Goal: Task Accomplishment & Management: Manage account settings

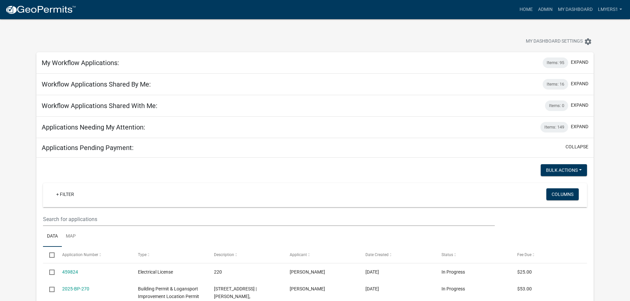
select select "3: 100"
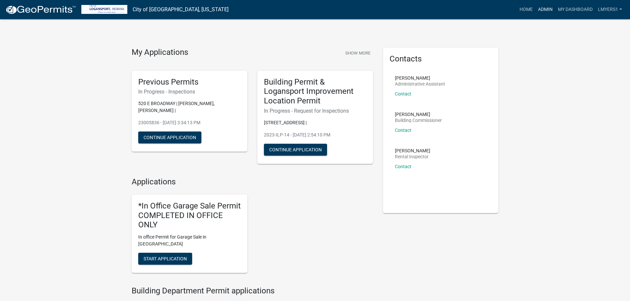
click at [543, 11] on link "Admin" at bounding box center [546, 9] width 20 height 13
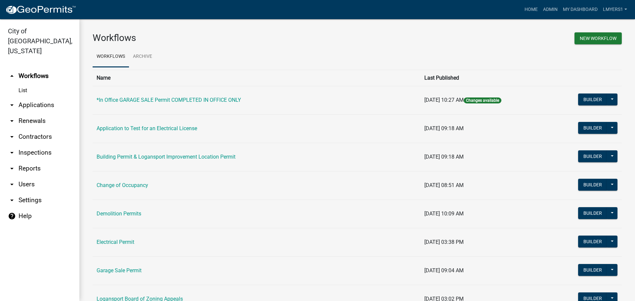
click at [38, 97] on link "arrow_drop_down Applications" at bounding box center [39, 105] width 79 height 16
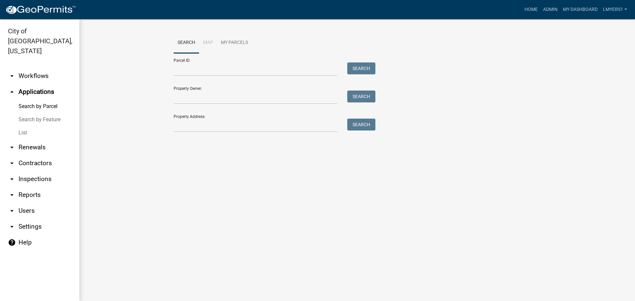
click at [22, 126] on link "List" at bounding box center [39, 132] width 79 height 13
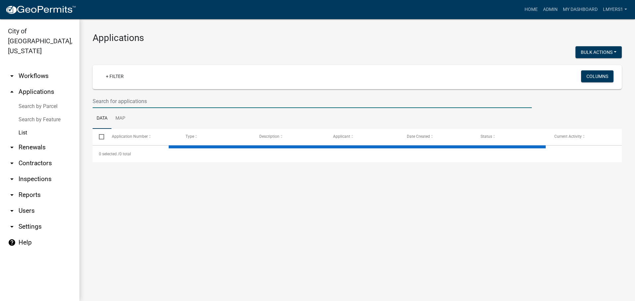
click at [134, 102] on input "text" at bounding box center [312, 102] width 439 height 14
select select "3: 100"
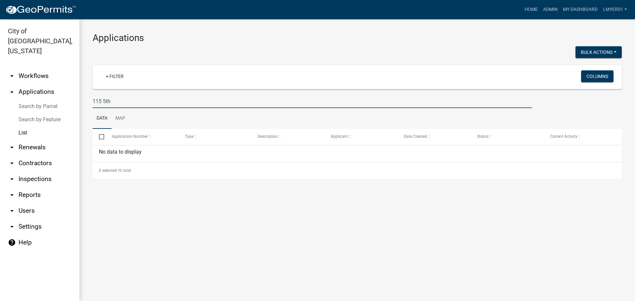
drag, startPoint x: 101, startPoint y: 102, endPoint x: 90, endPoint y: 102, distance: 11.2
click at [90, 102] on div "115 5th" at bounding box center [312, 102] width 449 height 14
type input "5th"
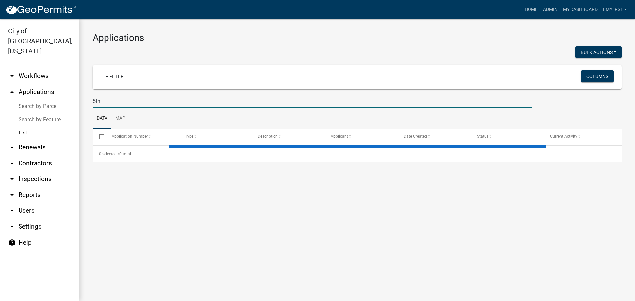
select select "3: 100"
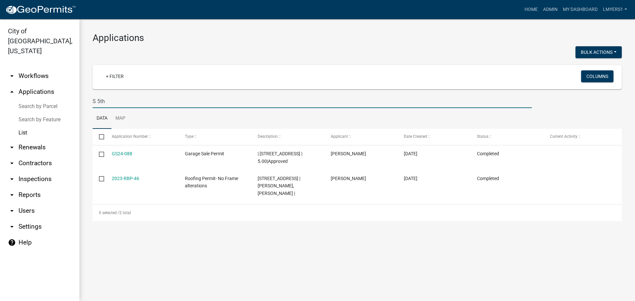
click at [121, 100] on input "S 5th" at bounding box center [312, 102] width 439 height 14
type input "S 5th"
click at [42, 68] on link "arrow_drop_down Workflows" at bounding box center [39, 76] width 79 height 16
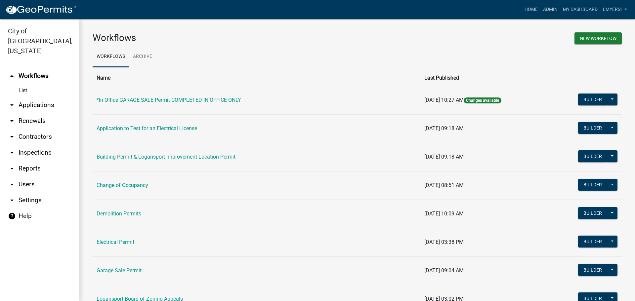
click at [27, 98] on link "arrow_drop_down Applications" at bounding box center [39, 105] width 79 height 16
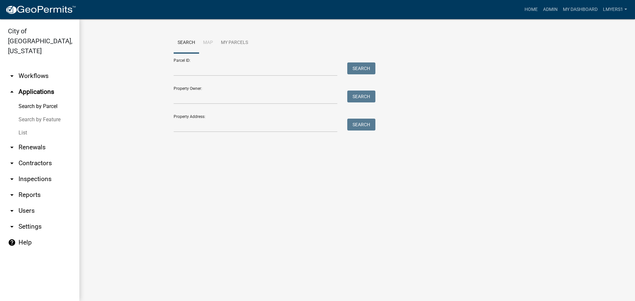
click at [23, 126] on link "List" at bounding box center [39, 132] width 79 height 13
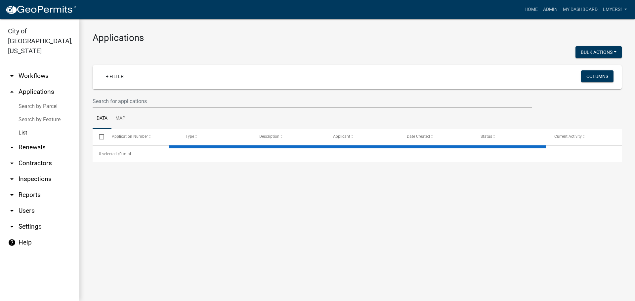
select select "3: 100"
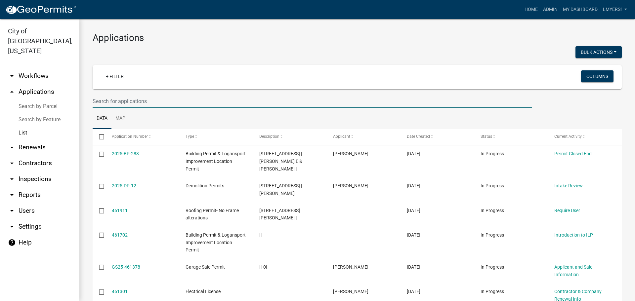
click at [110, 101] on input "text" at bounding box center [312, 102] width 439 height 14
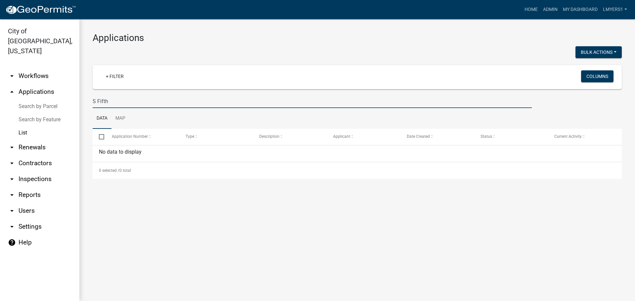
click at [97, 99] on input "S Fifth" at bounding box center [312, 102] width 439 height 14
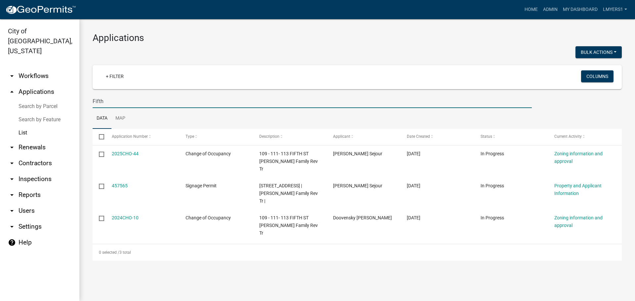
click at [136, 106] on input "Fifth" at bounding box center [312, 102] width 439 height 14
type input "26 W"
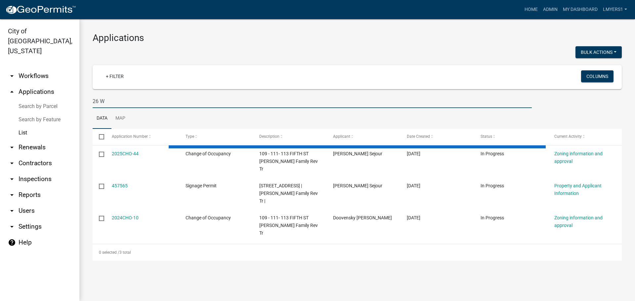
select select "3: 100"
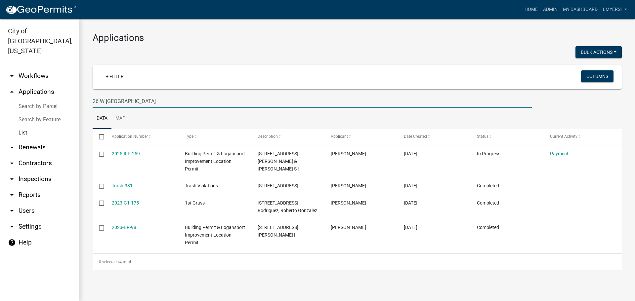
drag, startPoint x: 93, startPoint y: 101, endPoint x: 102, endPoint y: 110, distance: 11.9
click at [93, 101] on input "26 W Linden" at bounding box center [312, 102] width 439 height 14
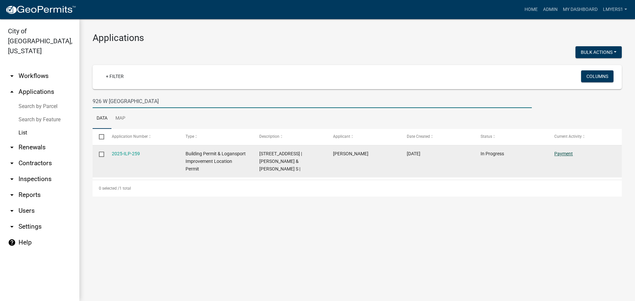
type input "926 W Linden"
click at [569, 156] on link "Payment" at bounding box center [564, 153] width 19 height 5
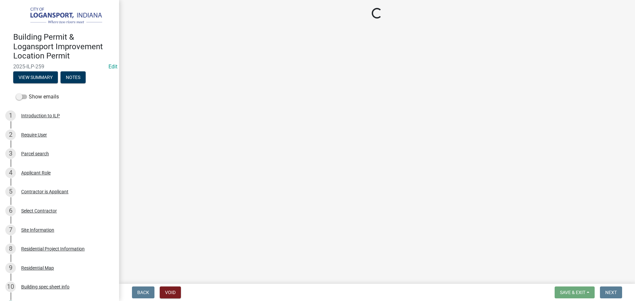
select select "3: 3"
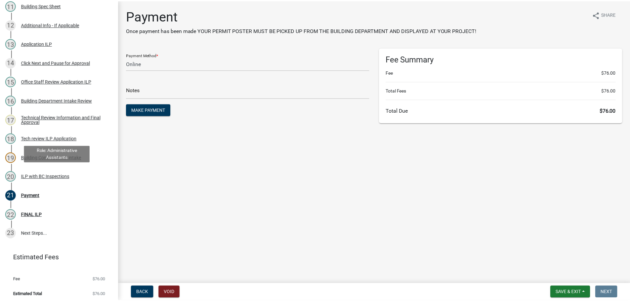
scroll to position [304, 0]
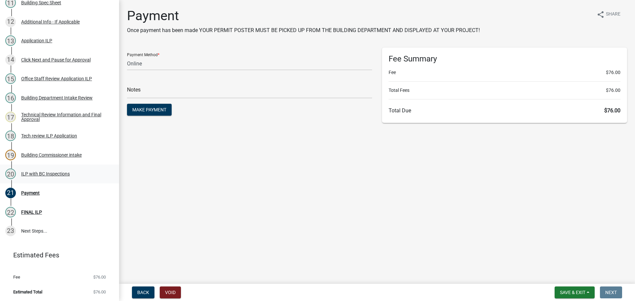
click at [65, 172] on div "ILP with BC Inspections" at bounding box center [45, 174] width 49 height 5
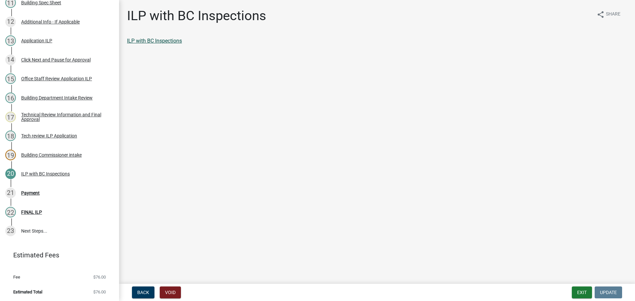
click at [155, 39] on link "ILP with BC Inspections" at bounding box center [154, 41] width 55 height 6
click at [583, 292] on button "Exit" at bounding box center [582, 293] width 20 height 12
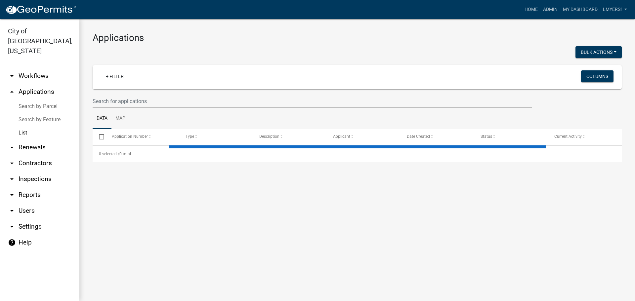
select select "3: 100"
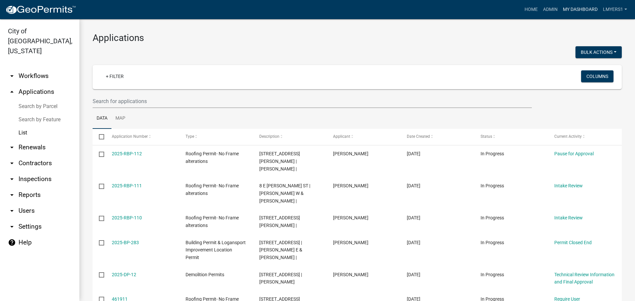
click at [581, 15] on link "My Dashboard" at bounding box center [580, 9] width 40 height 13
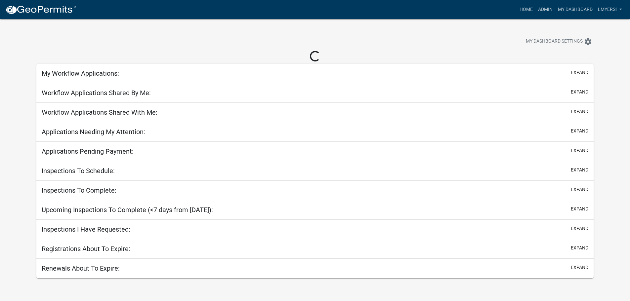
select select "3: 100"
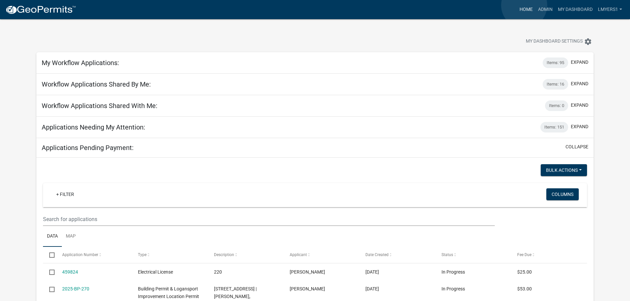
click at [524, 5] on link "Home" at bounding box center [526, 9] width 19 height 13
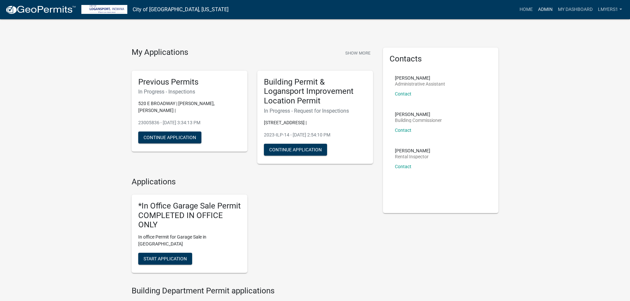
click at [544, 8] on link "Admin" at bounding box center [546, 9] width 20 height 13
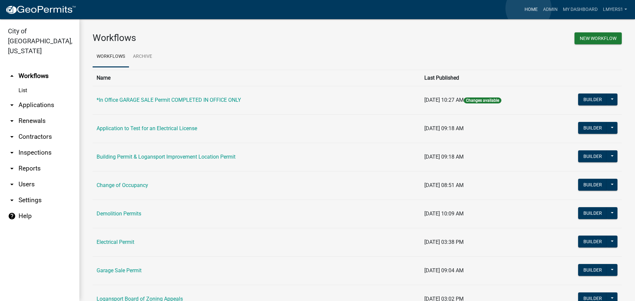
click at [529, 9] on link "Home" at bounding box center [531, 9] width 19 height 13
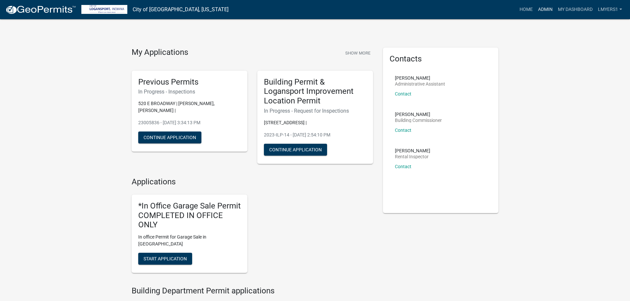
click at [544, 10] on link "Admin" at bounding box center [546, 9] width 20 height 13
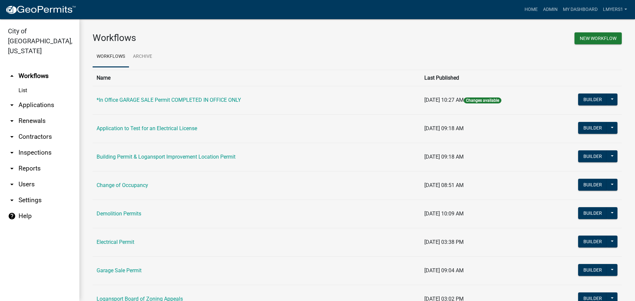
click at [23, 97] on link "arrow_drop_down Applications" at bounding box center [39, 105] width 79 height 16
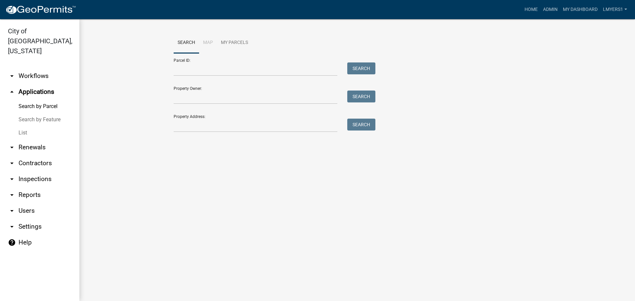
click at [21, 126] on link "List" at bounding box center [39, 132] width 79 height 13
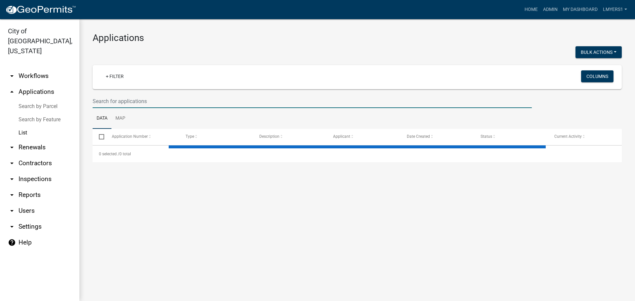
click at [94, 99] on input "text" at bounding box center [312, 102] width 439 height 14
select select "3: 100"
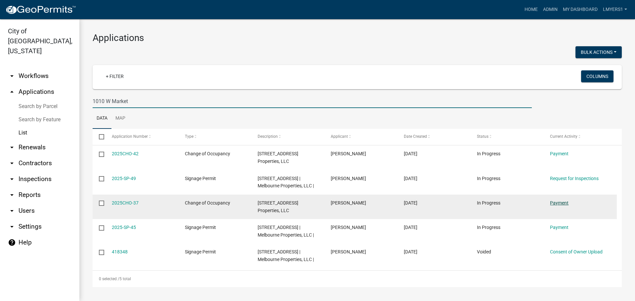
type input "1010 W Market"
click at [564, 202] on link "Payment" at bounding box center [559, 202] width 19 height 5
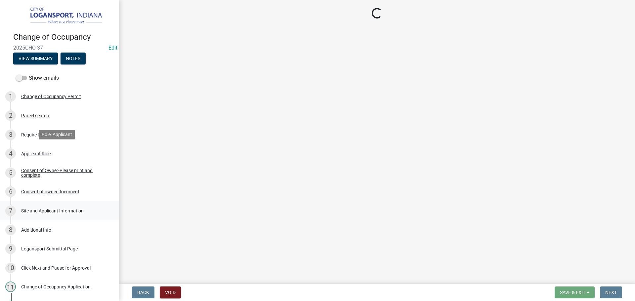
select select "3: 3"
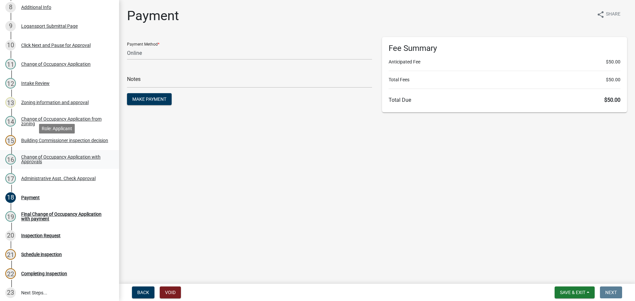
scroll to position [218, 0]
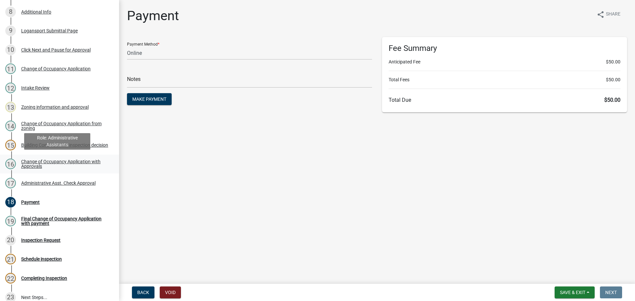
click at [52, 159] on div "Change of Occupancy Application with Approvals" at bounding box center [64, 163] width 87 height 9
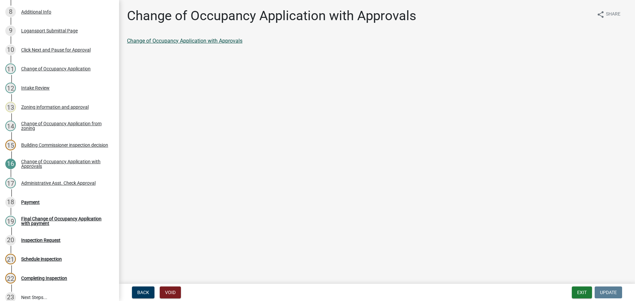
click at [171, 40] on link "Change of Occupancy Application with Approvals" at bounding box center [184, 41] width 115 height 6
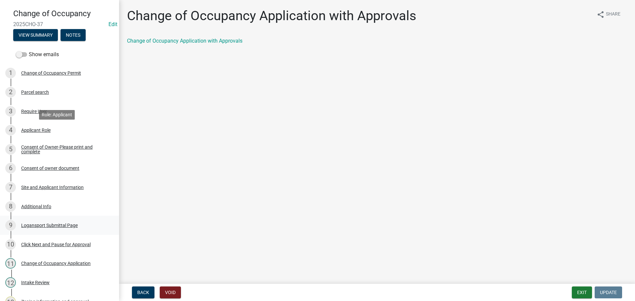
scroll to position [20, 0]
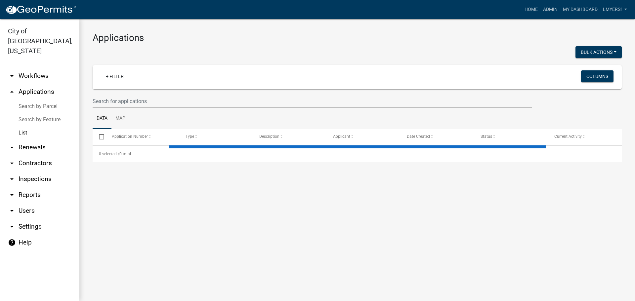
select select "3: 100"
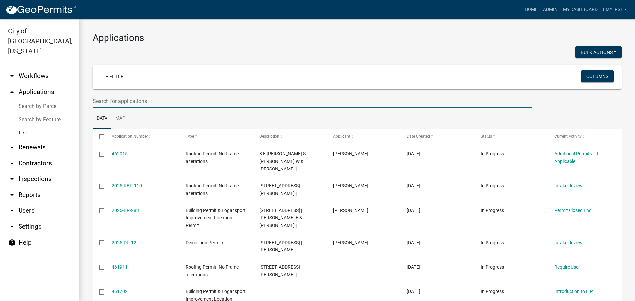
click at [177, 102] on input "text" at bounding box center [312, 102] width 439 height 14
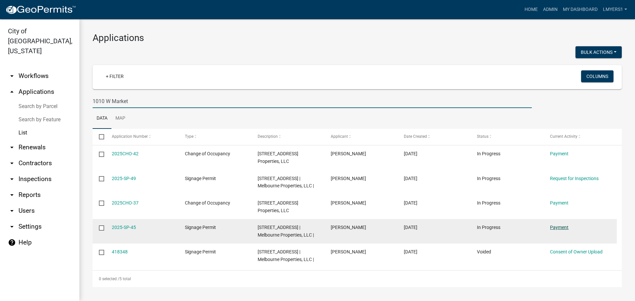
type input "1010 W Market"
click at [558, 227] on link "Payment" at bounding box center [559, 227] width 19 height 5
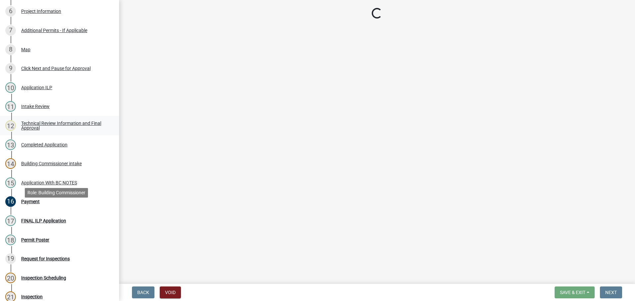
scroll to position [266, 0]
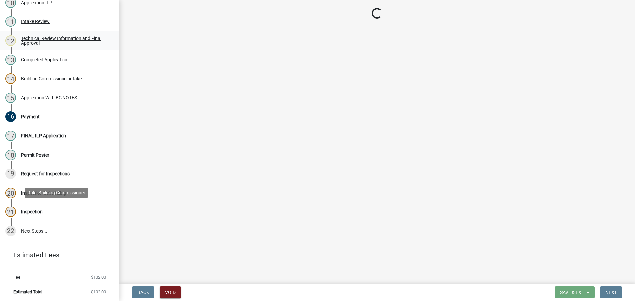
select select "3: 3"
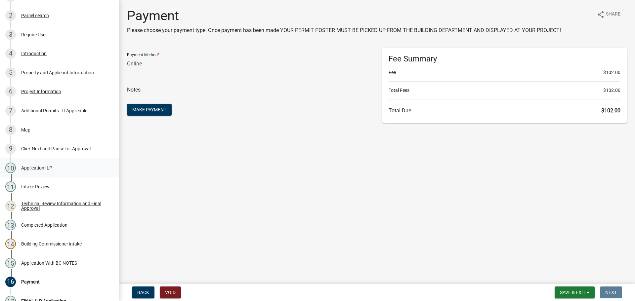
scroll to position [0, 0]
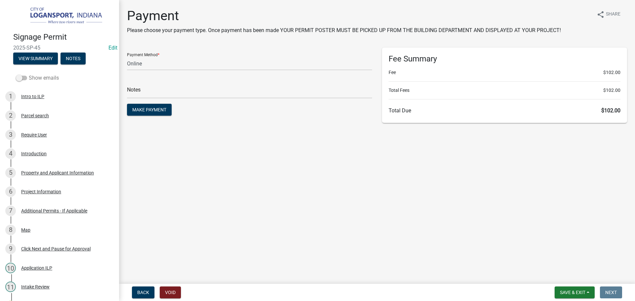
click at [20, 79] on span at bounding box center [21, 78] width 11 height 5
click at [29, 74] on input "Show emails" at bounding box center [29, 74] width 0 height 0
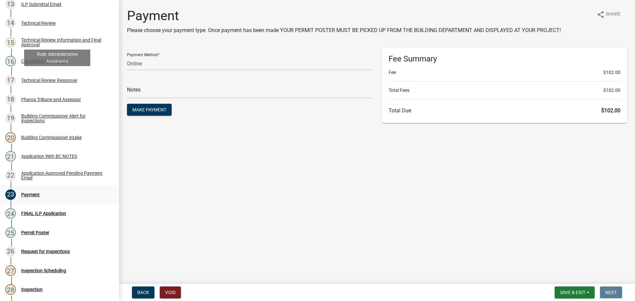
scroll to position [331, 0]
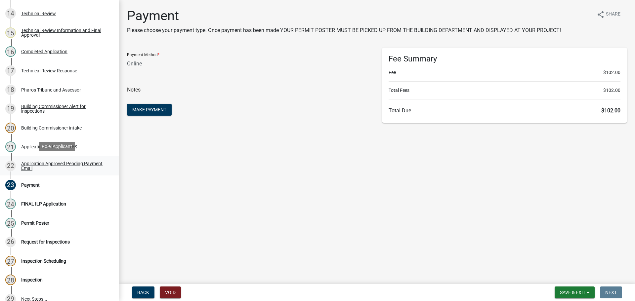
click at [41, 164] on div "Application Approved Pending Payment Email" at bounding box center [64, 165] width 87 height 9
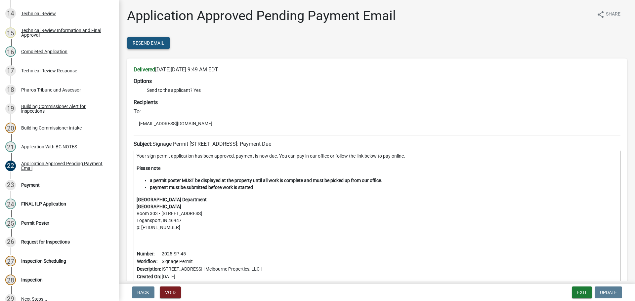
click at [156, 41] on span "Resend Email" at bounding box center [149, 42] width 32 height 5
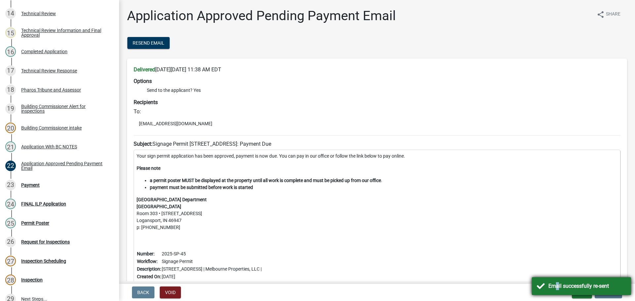
click at [555, 289] on div "Email successfully re-sent" at bounding box center [588, 287] width 78 height 8
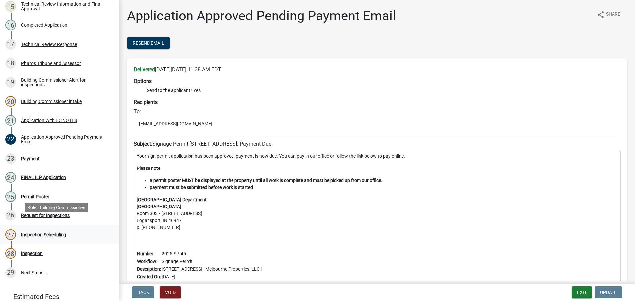
scroll to position [399, 0]
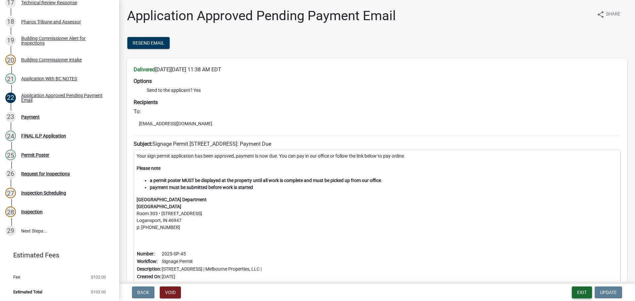
click at [583, 292] on button "Exit" at bounding box center [582, 293] width 20 height 12
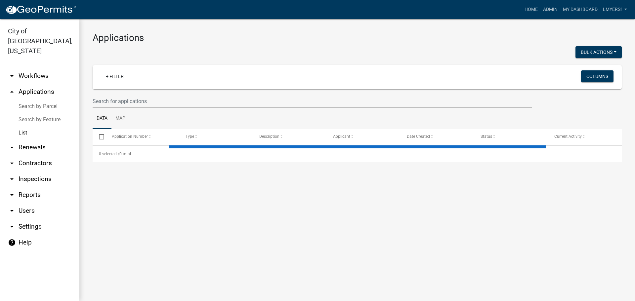
select select "3: 100"
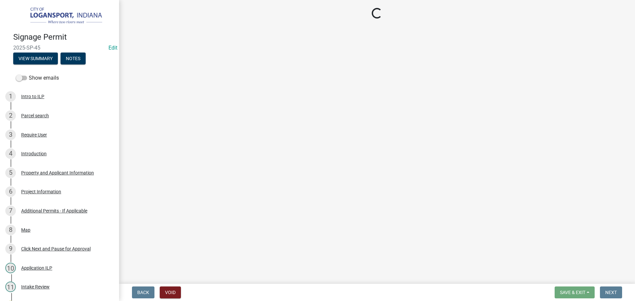
select select "3: 3"
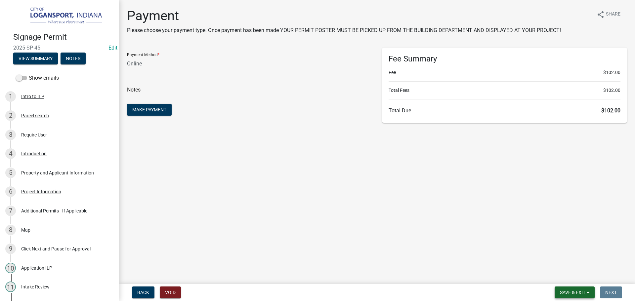
click at [569, 289] on button "Save & Exit" at bounding box center [575, 293] width 40 height 12
click at [559, 275] on button "Save & Exit" at bounding box center [568, 276] width 53 height 16
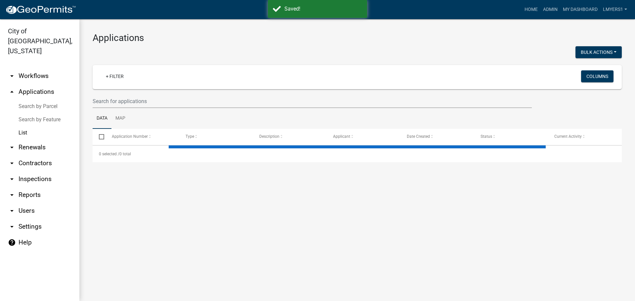
select select "3: 100"
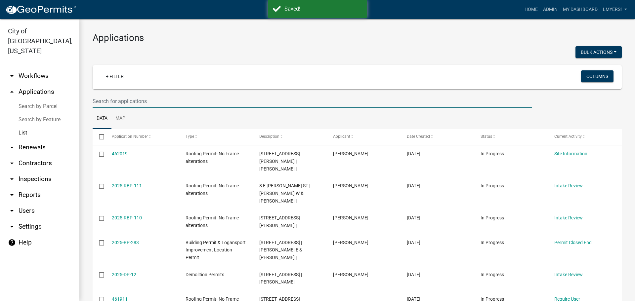
click at [170, 105] on input "text" at bounding box center [312, 102] width 439 height 14
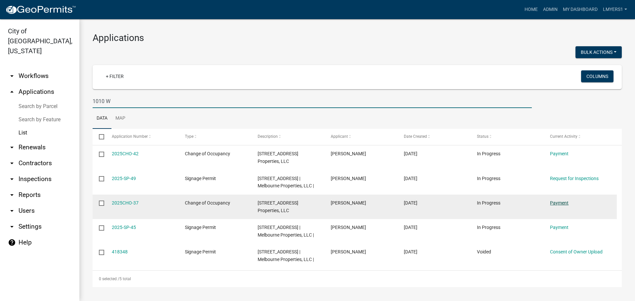
type input "1010 W"
click at [566, 203] on link "Payment" at bounding box center [559, 202] width 19 height 5
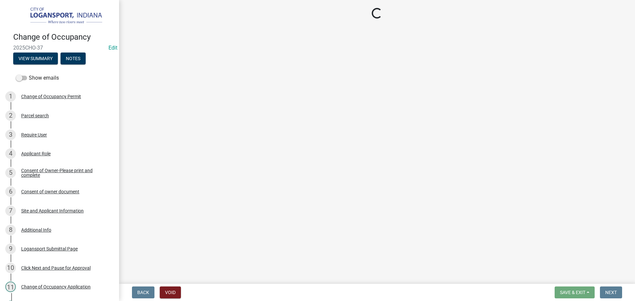
select select "3: 3"
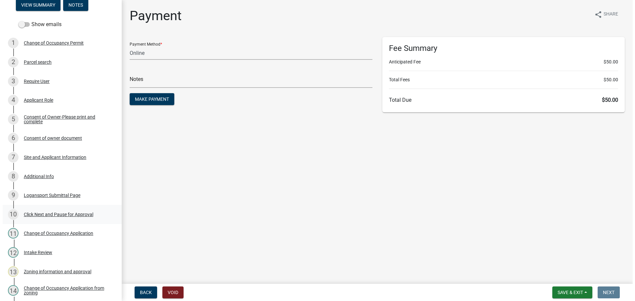
scroll to position [53, 0]
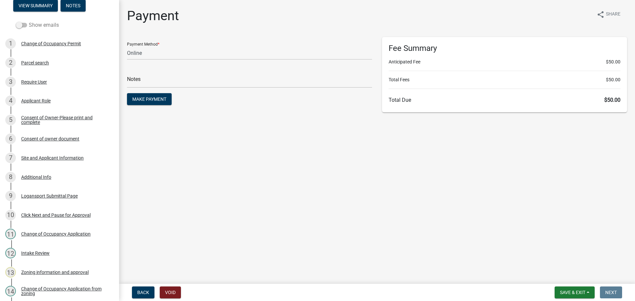
click at [26, 22] on label "Show emails" at bounding box center [37, 25] width 43 height 8
click at [29, 21] on input "Show emails" at bounding box center [29, 21] width 0 height 0
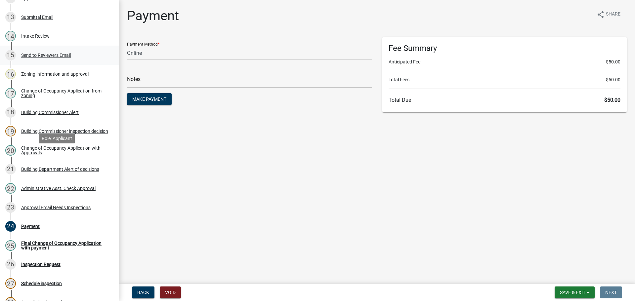
scroll to position [318, 0]
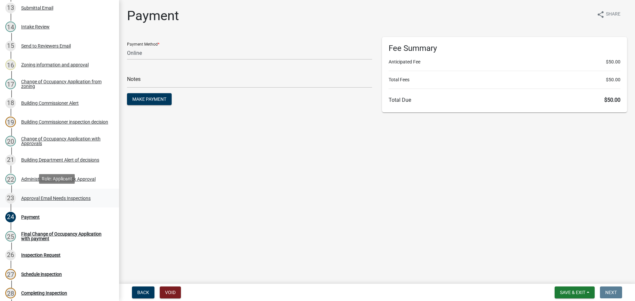
click at [40, 198] on div "Approval Email Needs Inspections" at bounding box center [55, 198] width 69 height 5
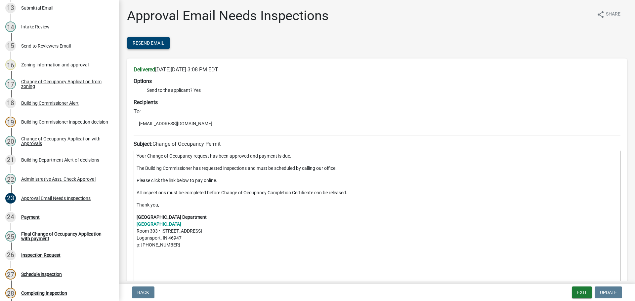
click at [165, 42] on button "Resend Email" at bounding box center [148, 43] width 42 height 12
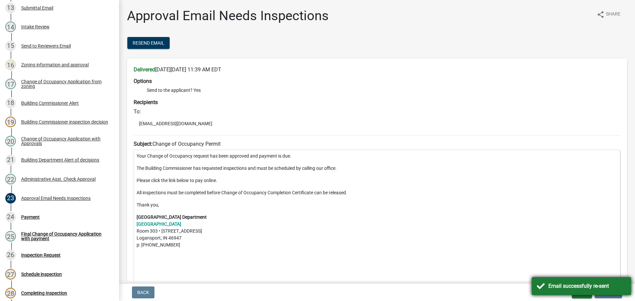
click at [554, 280] on div "Email successfully re-sent" at bounding box center [581, 287] width 99 height 18
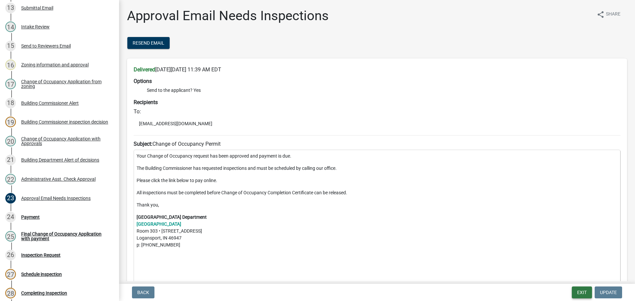
click at [586, 294] on button "Exit" at bounding box center [582, 293] width 20 height 12
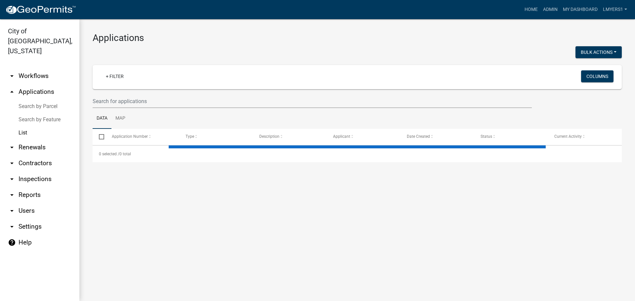
select select "3: 100"
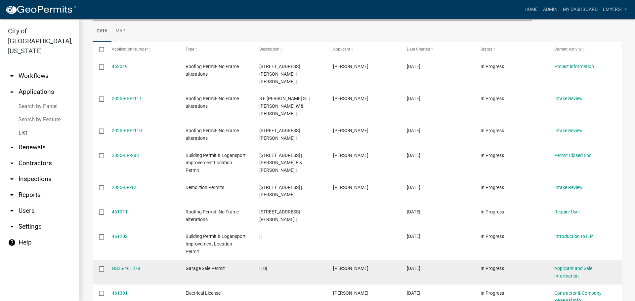
scroll to position [99, 0]
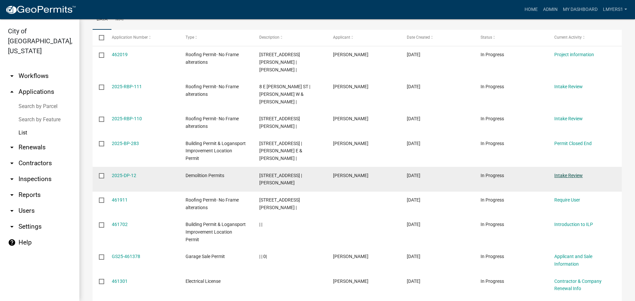
click at [572, 173] on link "Intake Review" at bounding box center [569, 175] width 28 height 5
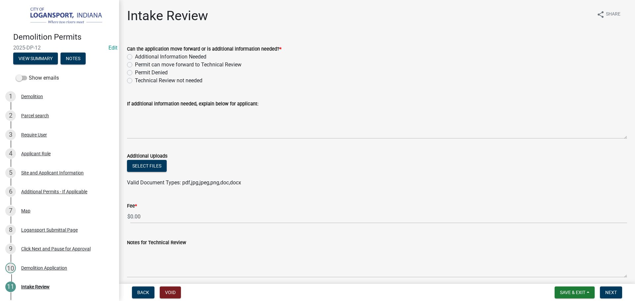
click at [135, 64] on label "Permit can move forward to Technical Review" at bounding box center [188, 65] width 107 height 8
click at [135, 64] on input "Permit can move forward to Technical Review" at bounding box center [137, 63] width 4 height 4
radio input "true"
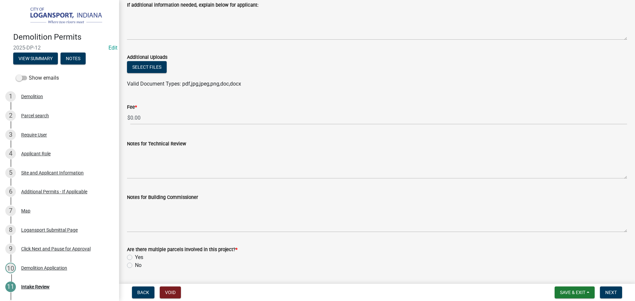
scroll to position [99, 0]
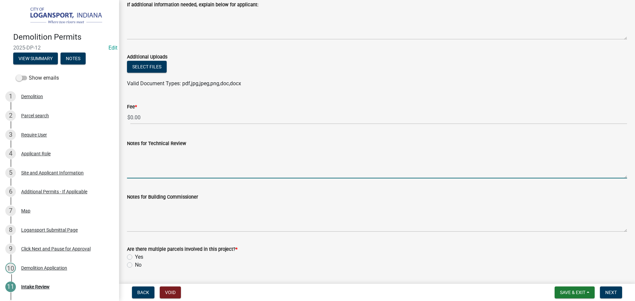
click at [156, 167] on textarea "Notes for Technical Review" at bounding box center [377, 163] width 500 height 31
type textarea "Building has no electric or gas"
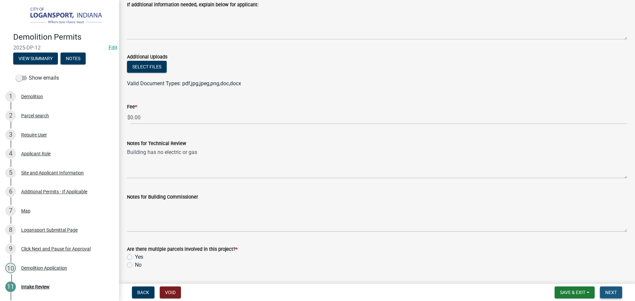
click at [610, 293] on span "Next" at bounding box center [611, 292] width 12 height 5
click at [135, 266] on label "No" at bounding box center [138, 265] width 7 height 8
click at [135, 266] on input "No" at bounding box center [137, 263] width 4 height 4
radio input "true"
click at [611, 294] on span "Next" at bounding box center [611, 292] width 12 height 5
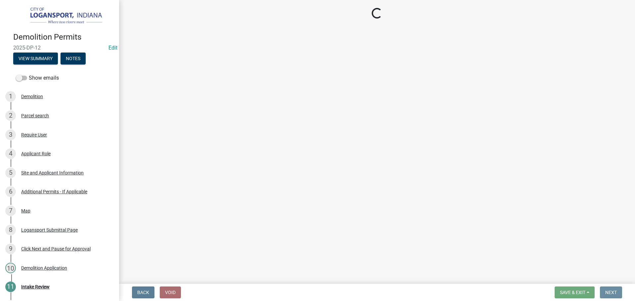
scroll to position [0, 0]
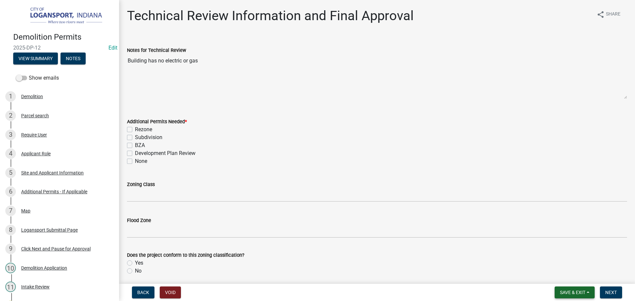
click at [573, 295] on span "Save & Exit" at bounding box center [572, 292] width 25 height 5
click at [569, 280] on button "Save & Exit" at bounding box center [568, 276] width 53 height 16
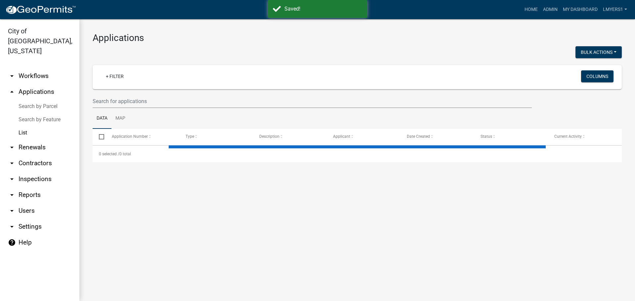
select select "3: 100"
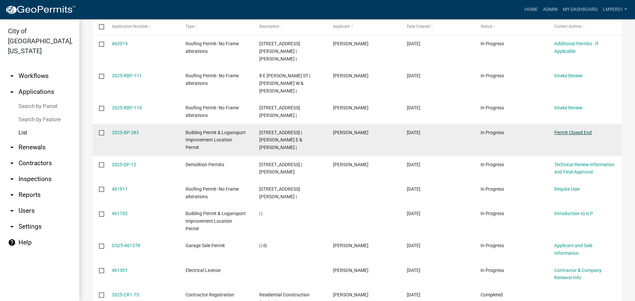
scroll to position [99, 0]
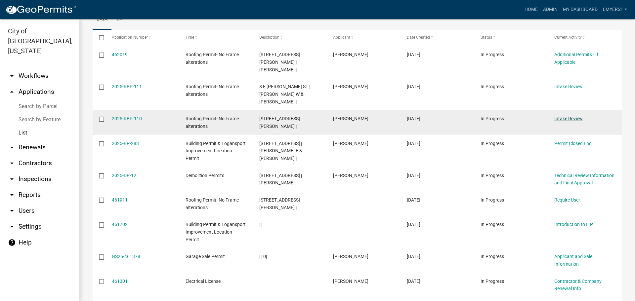
click at [559, 116] on link "Intake Review" at bounding box center [569, 118] width 28 height 5
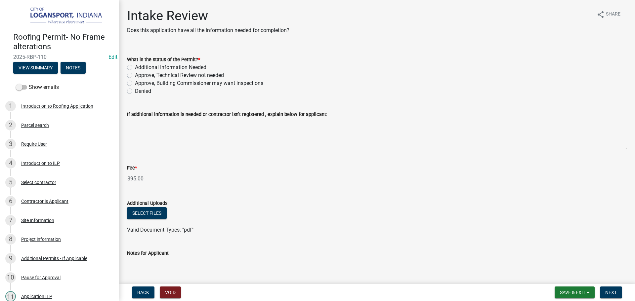
click at [132, 77] on div "Approve, Technical Review not needed" at bounding box center [377, 75] width 500 height 8
click at [135, 76] on label "Approve, Technical Review not needed" at bounding box center [179, 75] width 89 height 8
click at [135, 76] on input "Approve, Technical Review not needed" at bounding box center [137, 73] width 4 height 4
radio input "true"
click at [612, 293] on span "Next" at bounding box center [611, 292] width 12 height 5
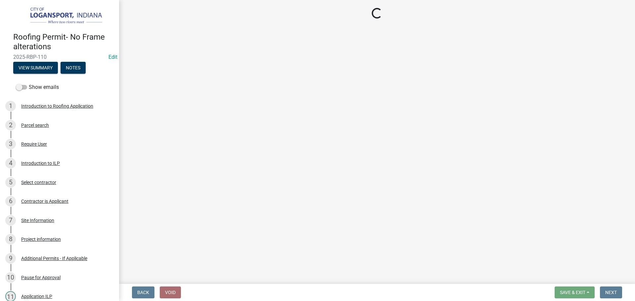
select select "3: 3"
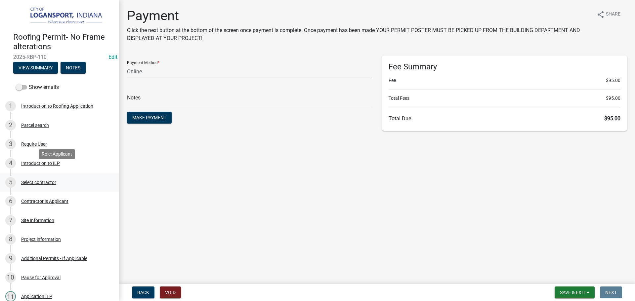
scroll to position [142, 0]
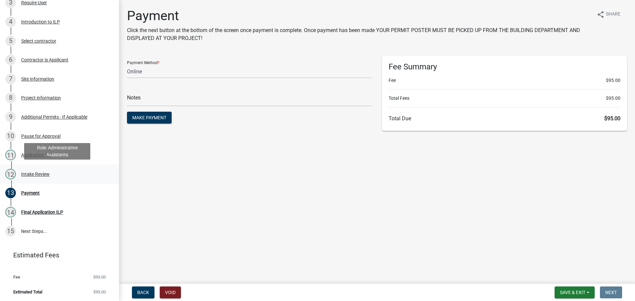
click at [40, 175] on div "Intake Review" at bounding box center [35, 174] width 28 height 5
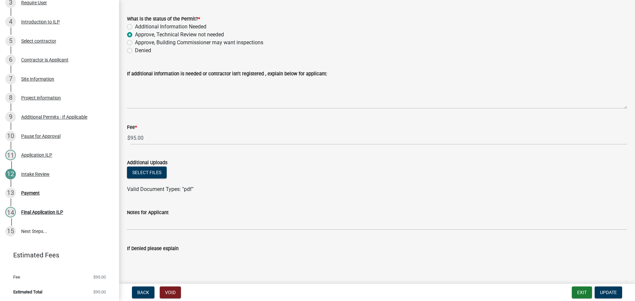
scroll to position [0, 0]
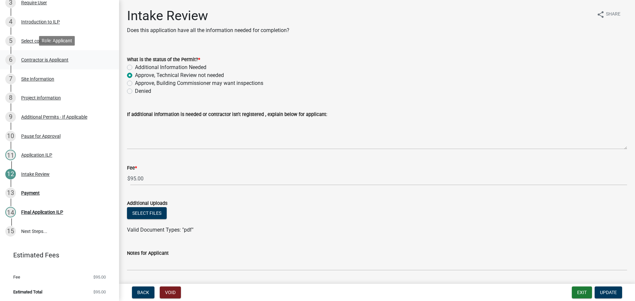
click at [38, 58] on div "Contractor is Applicant" at bounding box center [44, 60] width 47 height 5
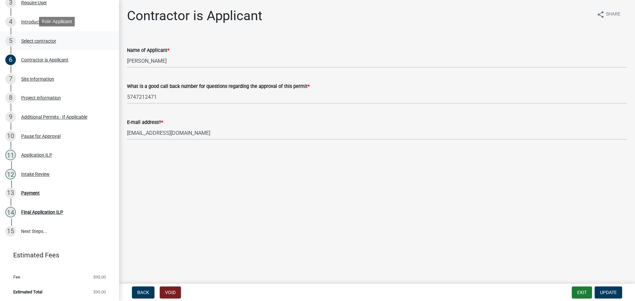
click at [35, 40] on div "Select contractor" at bounding box center [38, 41] width 35 height 5
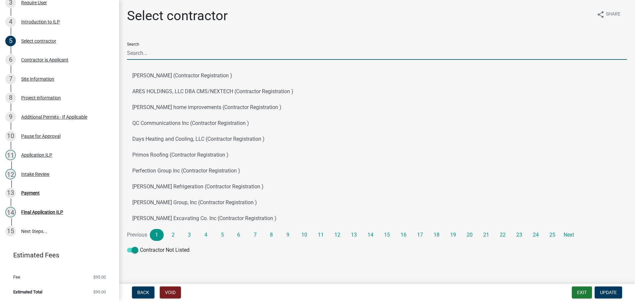
click at [158, 54] on input "Search" at bounding box center [377, 53] width 500 height 14
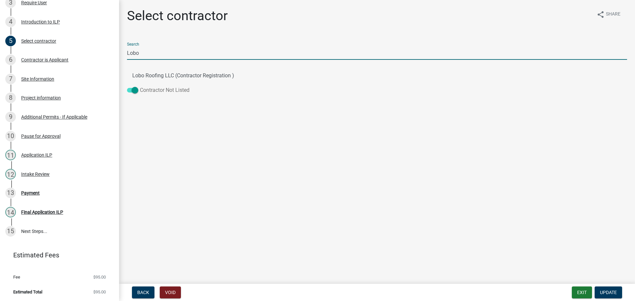
type input "Lobo"
click at [134, 91] on span at bounding box center [132, 90] width 11 height 5
click at [140, 86] on input "Contractor Not Listed" at bounding box center [140, 86] width 0 height 0
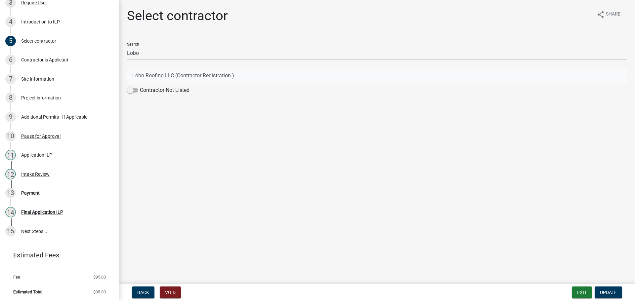
click at [168, 75] on button "Lobo Roofing LLC (Contractor Registration )" at bounding box center [377, 76] width 500 height 16
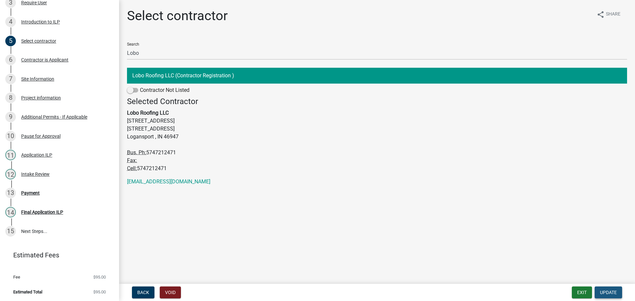
click at [603, 294] on span "Update" at bounding box center [608, 292] width 17 height 5
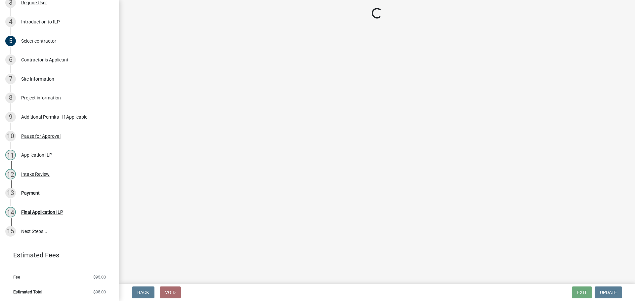
select select "3: 3"
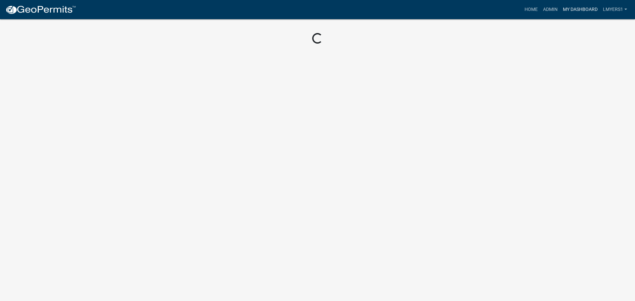
click at [563, 9] on link "My Dashboard" at bounding box center [580, 9] width 40 height 13
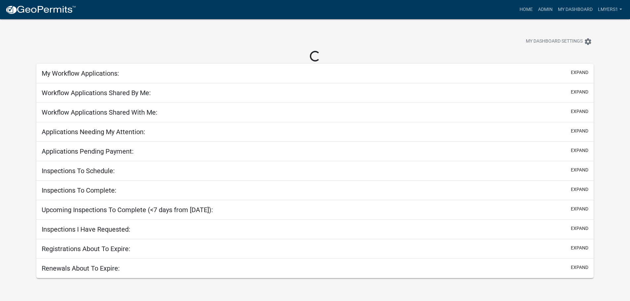
select select "3: 100"
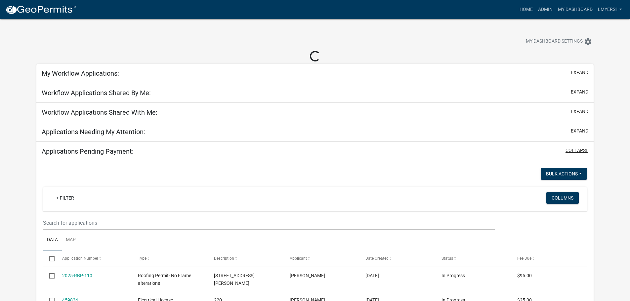
click at [572, 152] on button "collapse" at bounding box center [577, 150] width 23 height 7
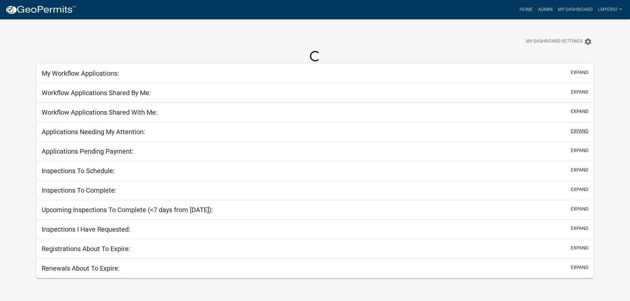
click at [577, 133] on button "expand" at bounding box center [580, 131] width 18 height 7
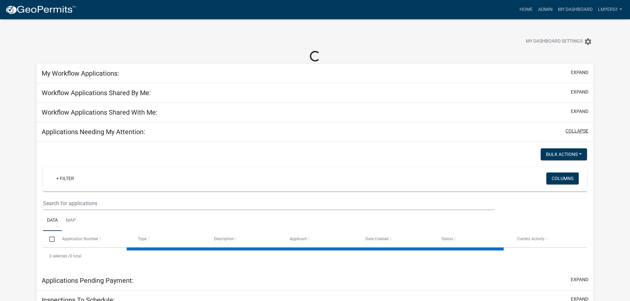
select select "2: 50"
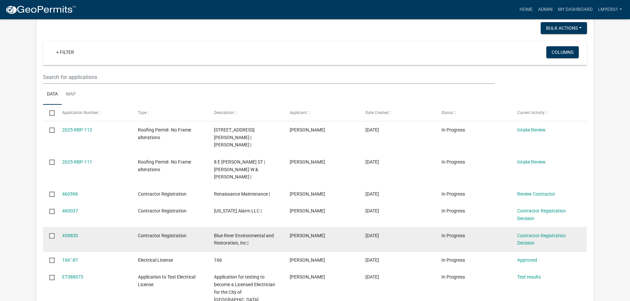
scroll to position [132, 0]
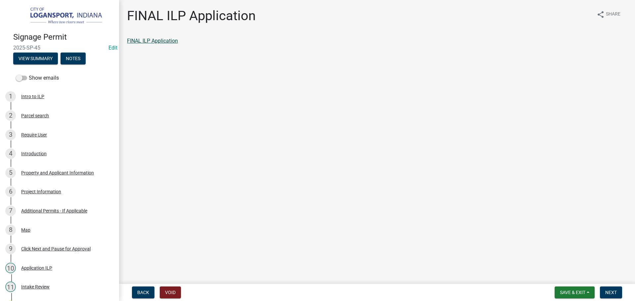
click at [159, 40] on link "FINAL ILP Application" at bounding box center [152, 41] width 51 height 6
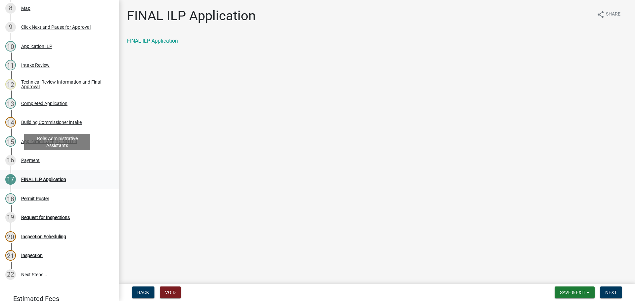
scroll to position [265, 0]
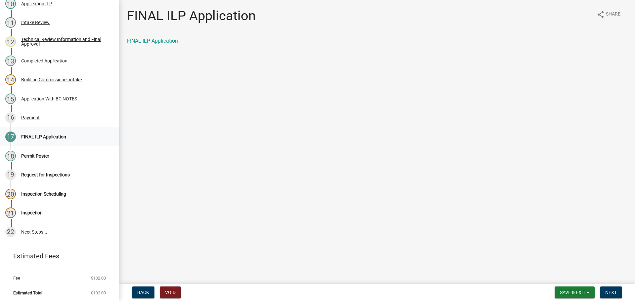
click at [52, 135] on div "FINAL ILP Application" at bounding box center [43, 137] width 45 height 5
click at [609, 291] on span "Next" at bounding box center [611, 292] width 12 height 5
